Goal: Information Seeking & Learning: Learn about a topic

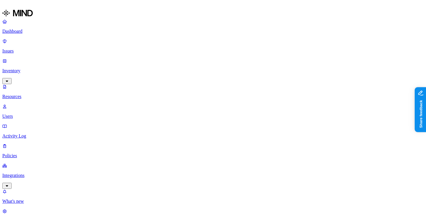
scroll to position [5, 0]
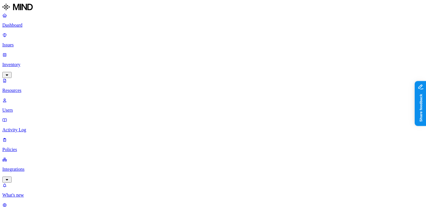
click at [27, 131] on nav "Dashboard Issues Inventory Resources Users Activity Log Policies Integrations W…" at bounding box center [212, 115] width 421 height 205
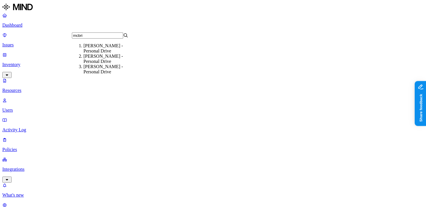
type input "mcbrid"
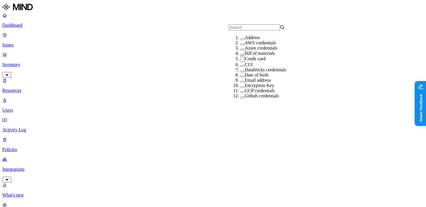
click at [240, 62] on div "Credit card" at bounding box center [268, 59] width 57 height 6
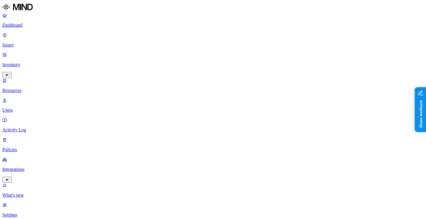
drag, startPoint x: 144, startPoint y: 40, endPoint x: 242, endPoint y: 45, distance: 98.0
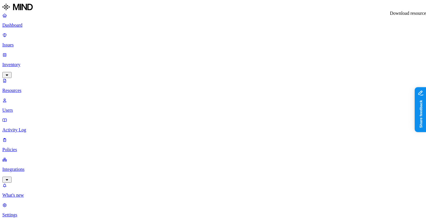
type input "Screenshot 2025-08-19 094046.png"
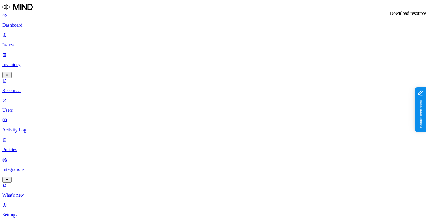
type input "Screenshot 2025-08-11 110114.png"
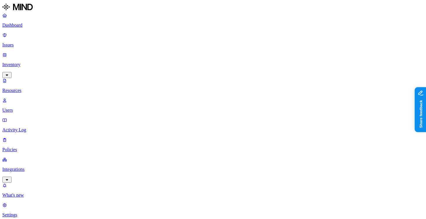
type input "Screenshot 2025-08-11 081248.png"
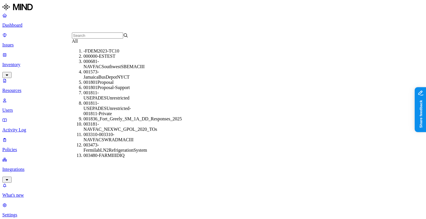
click at [125, 44] on div "All" at bounding box center [100, 41] width 57 height 5
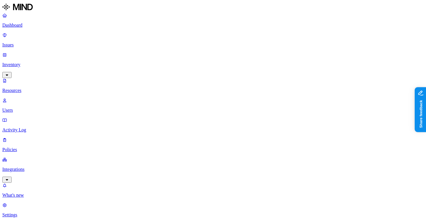
type input "Cyera"
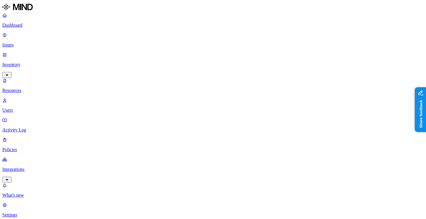
type input "Qoute"
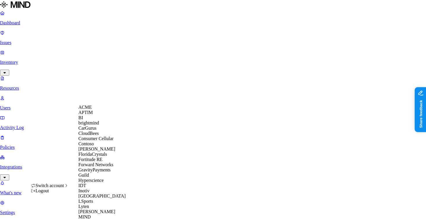
scroll to position [280, 0]
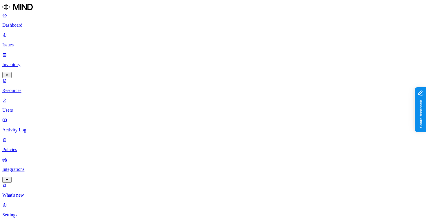
click at [45, 137] on link "Policies" at bounding box center [212, 144] width 421 height 15
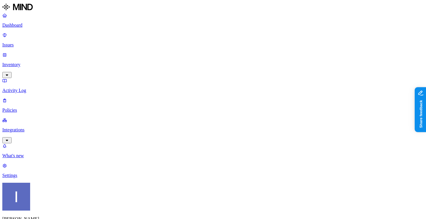
click at [48, 127] on p "Integrations" at bounding box center [212, 129] width 421 height 5
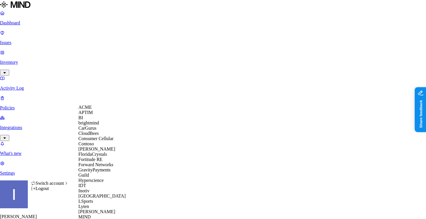
click at [104, 110] on div "ACME" at bounding box center [107, 107] width 56 height 5
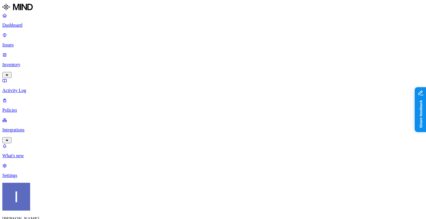
click at [58, 214] on div "Itai Schwartz ACME" at bounding box center [212, 212] width 421 height 59
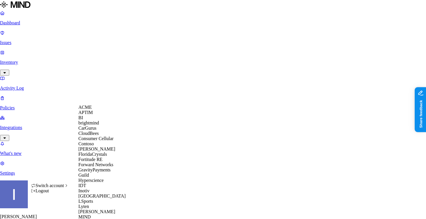
scroll to position [0, 0]
click at [102, 115] on div "APTIM" at bounding box center [107, 112] width 56 height 5
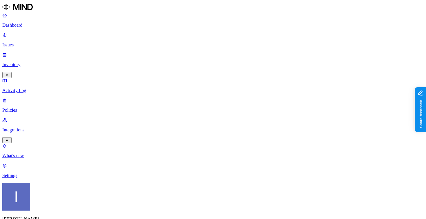
scroll to position [36, 0]
click at [34, 127] on p "Integrations" at bounding box center [212, 129] width 421 height 5
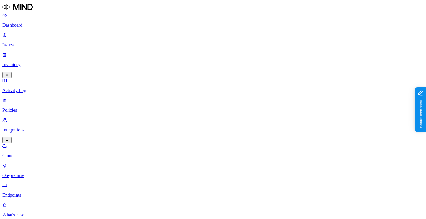
click at [34, 173] on p "On-premise" at bounding box center [212, 175] width 421 height 5
click at [34, 192] on p "Endpoints" at bounding box center [212, 194] width 421 height 5
click at [43, 108] on p "Policies" at bounding box center [212, 110] width 421 height 5
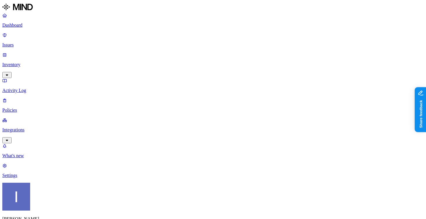
click at [40, 178] on p "Settings" at bounding box center [212, 175] width 421 height 5
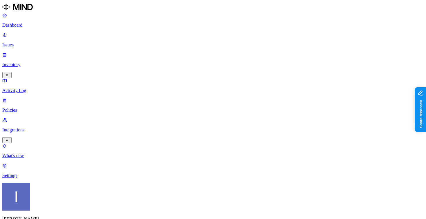
click at [37, 52] on link "Inventory" at bounding box center [212, 64] width 421 height 25
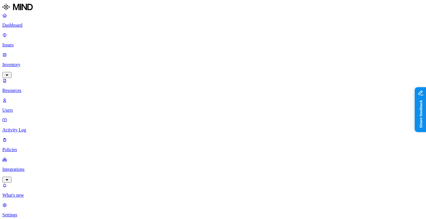
drag, startPoint x: 144, startPoint y: 39, endPoint x: 208, endPoint y: 39, distance: 63.8
drag, startPoint x: 205, startPoint y: 39, endPoint x: 181, endPoint y: 49, distance: 26.5
drag, startPoint x: 180, startPoint y: 42, endPoint x: 225, endPoint y: 42, distance: 44.3
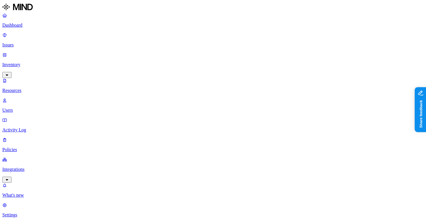
drag, startPoint x: 220, startPoint y: 40, endPoint x: 259, endPoint y: 41, distance: 39.7
drag, startPoint x: 235, startPoint y: 41, endPoint x: 280, endPoint y: 41, distance: 44.3
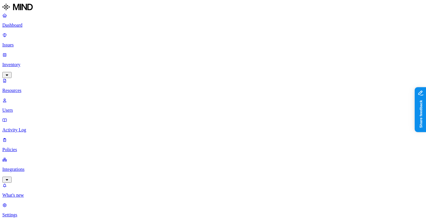
click at [51, 161] on nav "Dashboard Issues Inventory Resources Users Activity Log Policies Integrations W…" at bounding box center [212, 115] width 421 height 205
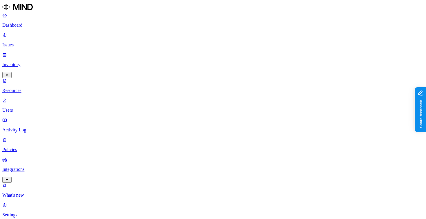
scroll to position [194, 90]
type input "MIND"
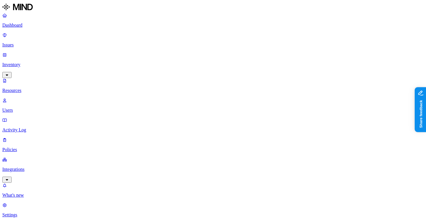
click at [31, 134] on nav "Dashboard Issues Inventory Resources Users Activity Log Policies Integrations W…" at bounding box center [212, 115] width 421 height 205
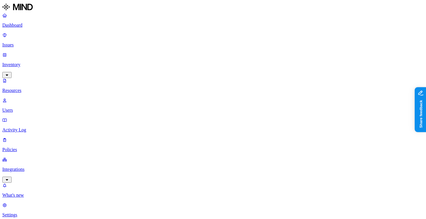
scroll to position [0, 17]
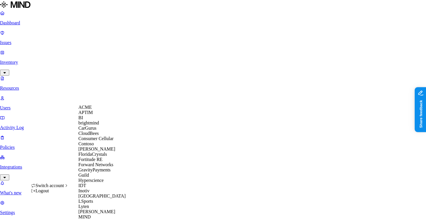
scroll to position [298, 0]
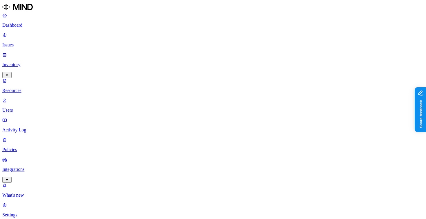
scroll to position [0, 17]
click at [32, 212] on p "Settings" at bounding box center [212, 214] width 421 height 5
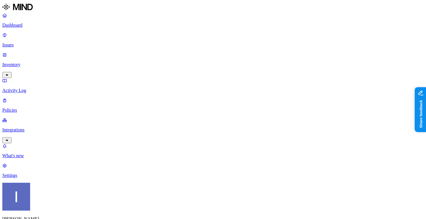
click at [35, 127] on p "Integrations" at bounding box center [212, 129] width 421 height 5
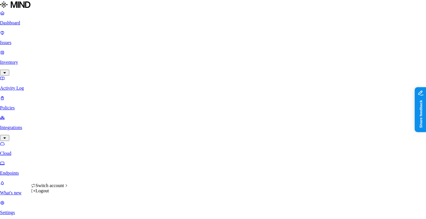
click at [55, 210] on html "Dashboard Issues Inventory Activity Log Policies Integrations Cloud Endpoints W…" at bounding box center [213, 154] width 426 height 309
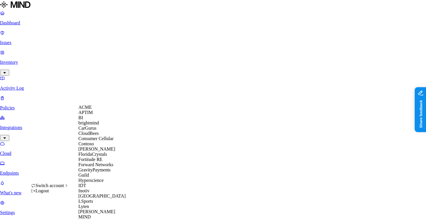
click at [96, 110] on div "ACME" at bounding box center [107, 107] width 56 height 5
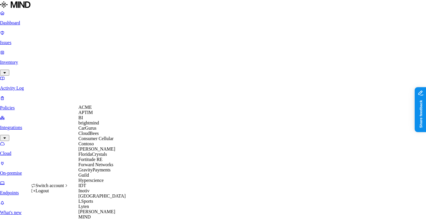
scroll to position [298, 0]
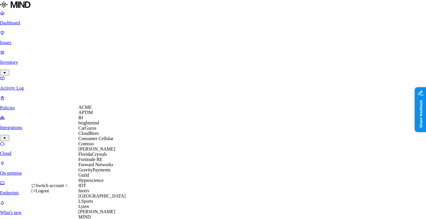
scroll to position [0, 0]
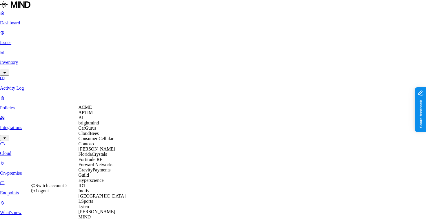
scroll to position [19, 0]
click at [106, 136] on div "CloudBees" at bounding box center [107, 133] width 56 height 5
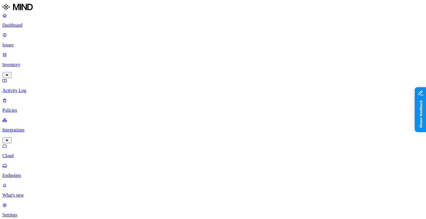
click at [39, 108] on p "Policies" at bounding box center [212, 110] width 421 height 5
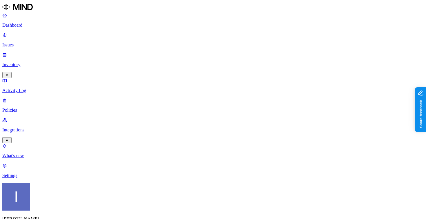
click at [47, 78] on link "Activity Log" at bounding box center [212, 85] width 421 height 15
click at [47, 62] on p "Inventory" at bounding box center [212, 64] width 421 height 5
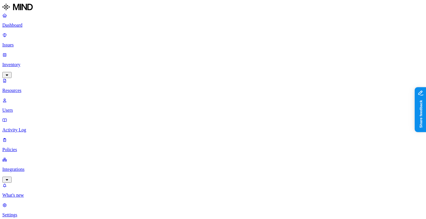
click at [47, 42] on p "Issues" at bounding box center [212, 44] width 421 height 5
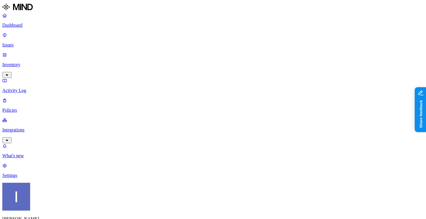
click at [33, 32] on link "Issues" at bounding box center [212, 39] width 421 height 15
click at [34, 28] on link "Dashboard" at bounding box center [212, 20] width 421 height 15
click at [38, 62] on p "Inventory" at bounding box center [212, 64] width 421 height 5
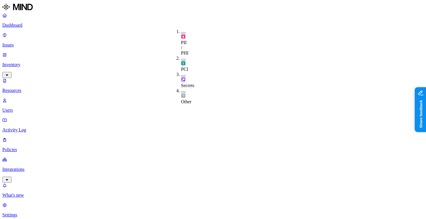
click at [193, 83] on span "Secrets" at bounding box center [187, 85] width 13 height 5
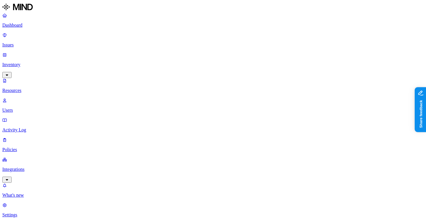
scroll to position [194, 0]
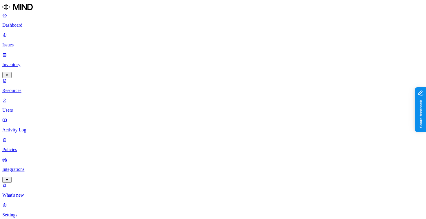
click at [20, 152] on nav "Dashboard Issues Inventory Resources Users Activity Log Policies Integrations W…" at bounding box center [212, 115] width 421 height 205
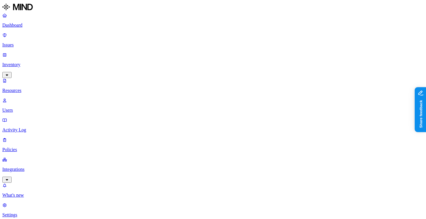
click at [32, 138] on nav "Dashboard Issues Inventory Resources Users Activity Log Policies Integrations W…" at bounding box center [212, 115] width 421 height 205
click at [33, 157] on link "Integrations" at bounding box center [212, 169] width 421 height 25
click at [33, 163] on link "Endpoints" at bounding box center [212, 170] width 421 height 15
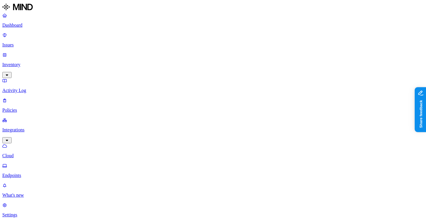
click at [33, 153] on p "Cloud" at bounding box center [212, 155] width 421 height 5
click at [25, 62] on p "Inventory" at bounding box center [212, 64] width 421 height 5
click at [28, 25] on p "Dashboard" at bounding box center [212, 25] width 421 height 5
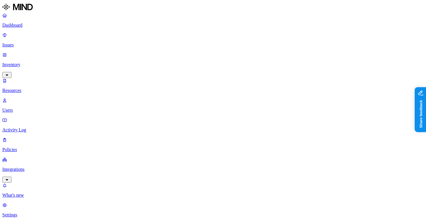
click at [30, 26] on p "Dashboard" at bounding box center [212, 25] width 421 height 5
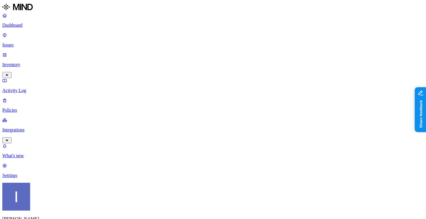
scroll to position [10, 0]
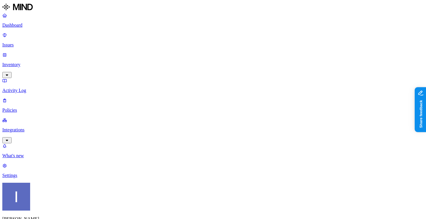
click at [34, 25] on p "Dashboard" at bounding box center [212, 25] width 421 height 5
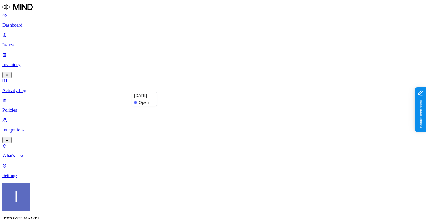
scroll to position [111, 0]
drag, startPoint x: 129, startPoint y: 63, endPoint x: 156, endPoint y: 63, distance: 26.4
click at [26, 108] on p "Policies" at bounding box center [212, 110] width 421 height 5
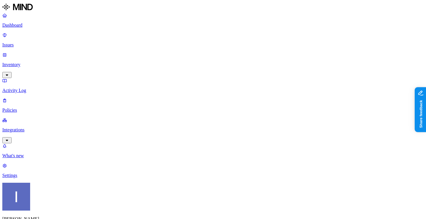
type input "valid"
type input "secret"
type input "va"
drag, startPoint x: 157, startPoint y: 34, endPoint x: 224, endPoint y: 34, distance: 66.9
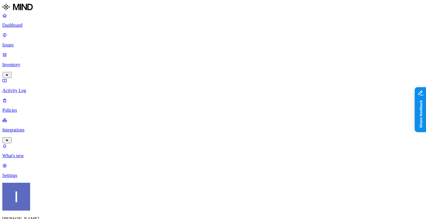
click at [29, 42] on p "Issues" at bounding box center [212, 44] width 421 height 5
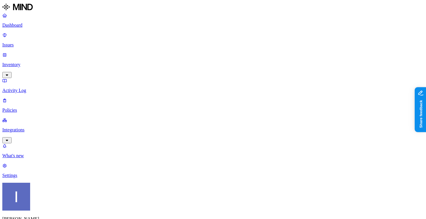
click at [29, 28] on p "Dashboard" at bounding box center [212, 25] width 421 height 5
click at [40, 178] on p "Settings" at bounding box center [212, 175] width 421 height 5
click at [48, 108] on p "Policies" at bounding box center [212, 110] width 421 height 5
click at [48, 117] on link "Integrations" at bounding box center [212, 129] width 421 height 25
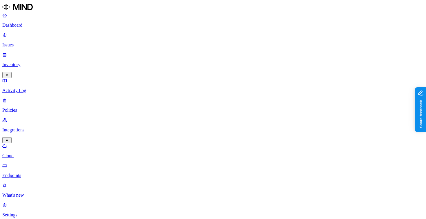
click at [34, 98] on link "Policies" at bounding box center [212, 105] width 421 height 15
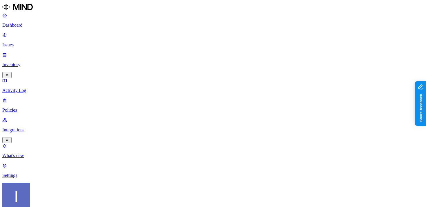
type input "valid"
click at [58, 25] on p "Dashboard" at bounding box center [212, 25] width 421 height 5
click at [36, 117] on link "Integrations" at bounding box center [212, 129] width 421 height 25
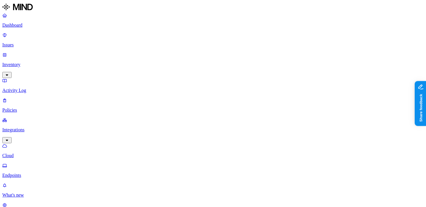
click at [50, 40] on link "Issues" at bounding box center [212, 39] width 421 height 15
click at [47, 62] on p "Inventory" at bounding box center [212, 64] width 421 height 5
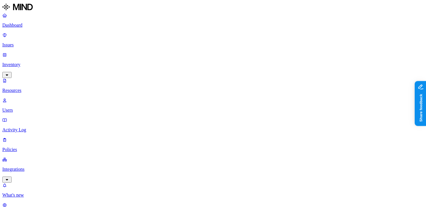
click at [18, 52] on link "Inventory" at bounding box center [212, 64] width 421 height 25
click at [25, 23] on p "Dashboard" at bounding box center [212, 25] width 421 height 5
